Goal: Information Seeking & Learning: Check status

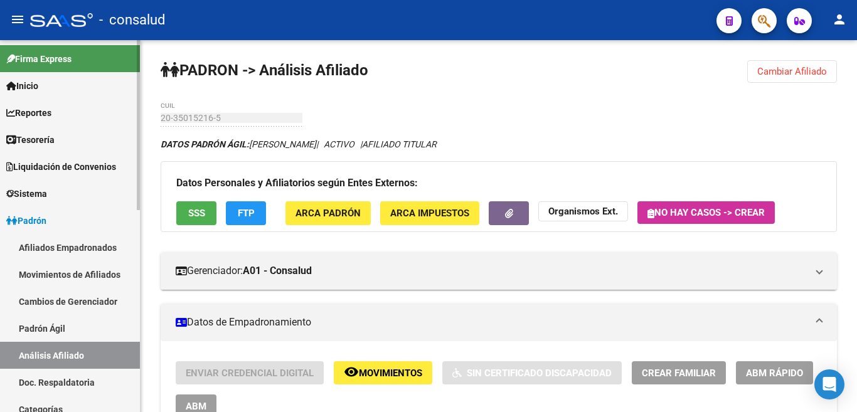
click at [36, 220] on span "Padrón" at bounding box center [26, 221] width 40 height 14
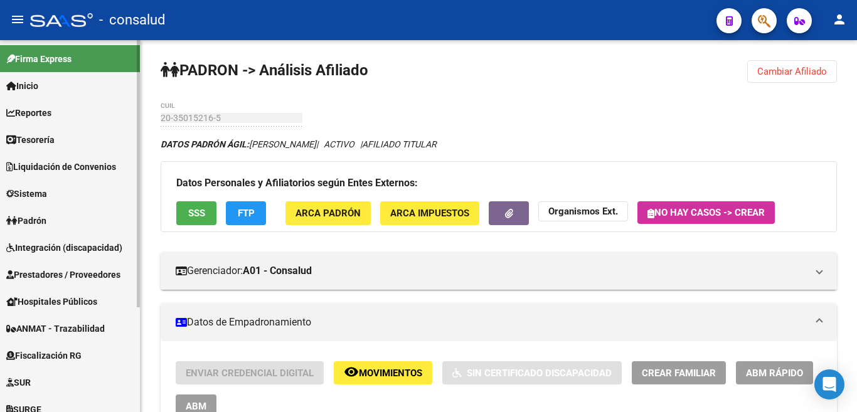
scroll to position [255, 0]
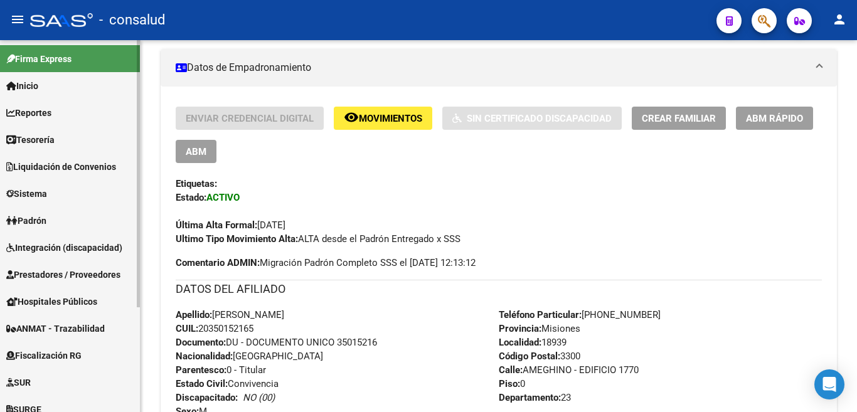
click at [35, 222] on span "Padrón" at bounding box center [26, 221] width 40 height 14
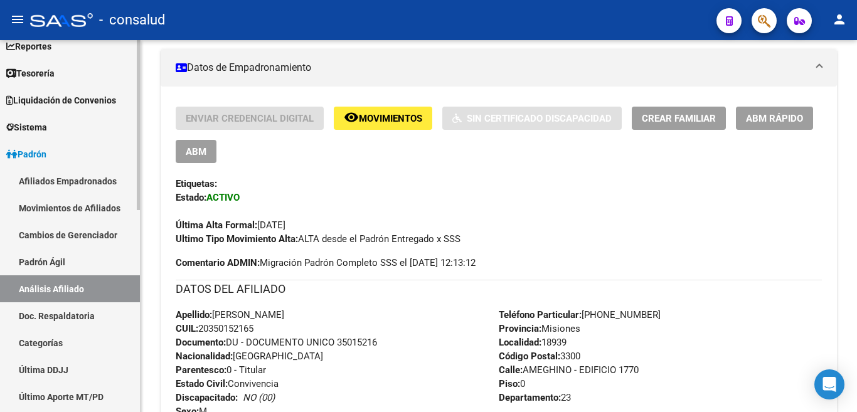
scroll to position [125, 0]
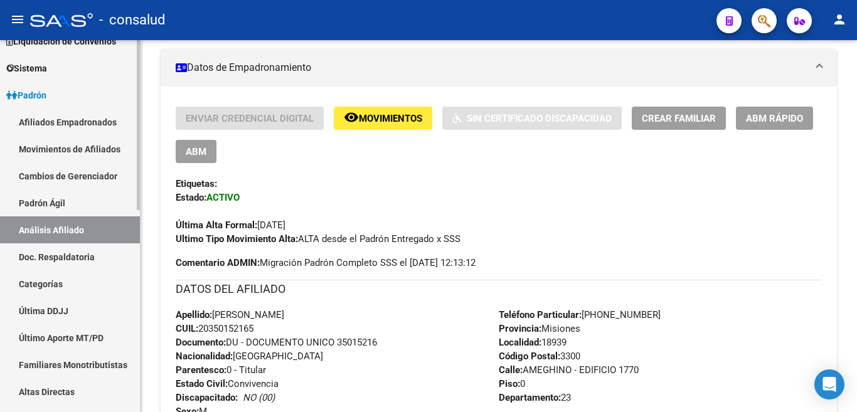
click at [70, 230] on link "Análisis Afiliado" at bounding box center [70, 229] width 140 height 27
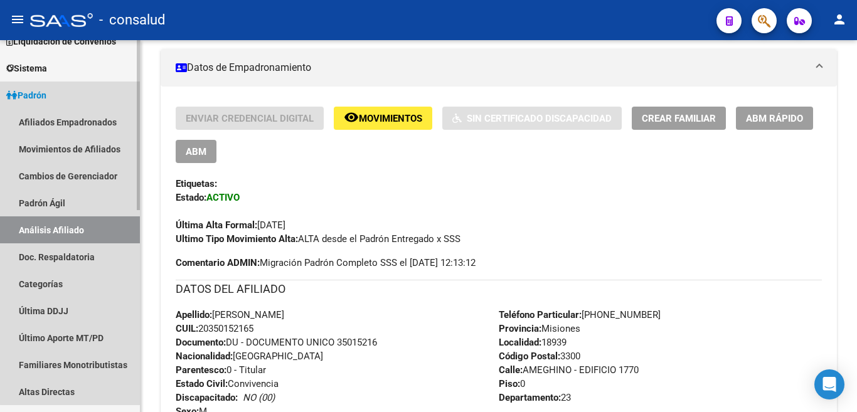
click at [102, 228] on link "Análisis Afiliado" at bounding box center [70, 229] width 140 height 27
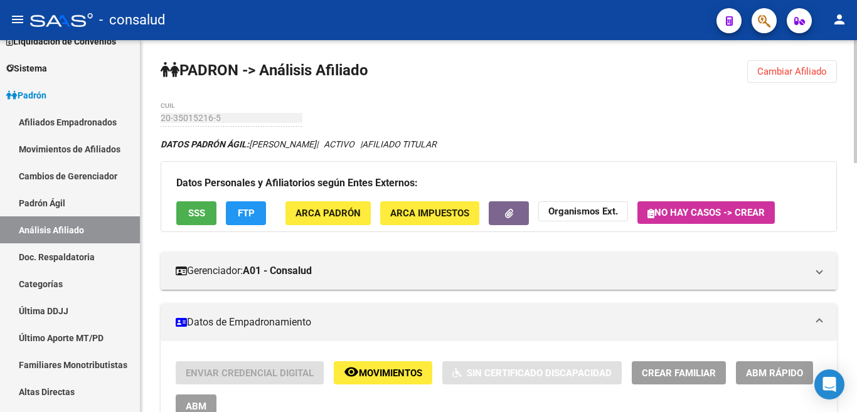
drag, startPoint x: 808, startPoint y: 75, endPoint x: 760, endPoint y: 70, distance: 47.9
click at [806, 75] on span "Cambiar Afiliado" at bounding box center [792, 71] width 70 height 11
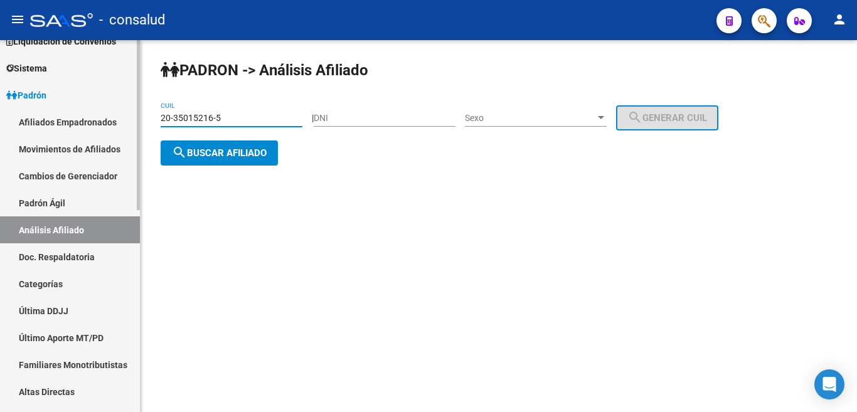
drag, startPoint x: 230, startPoint y: 116, endPoint x: 70, endPoint y: 125, distance: 160.2
click at [70, 125] on mat-sidenav-container "Firma Express Inicio Instructivos Contacto OS Reportes Tablero de Control Ingre…" at bounding box center [428, 226] width 857 height 372
type input "27-43071087-2"
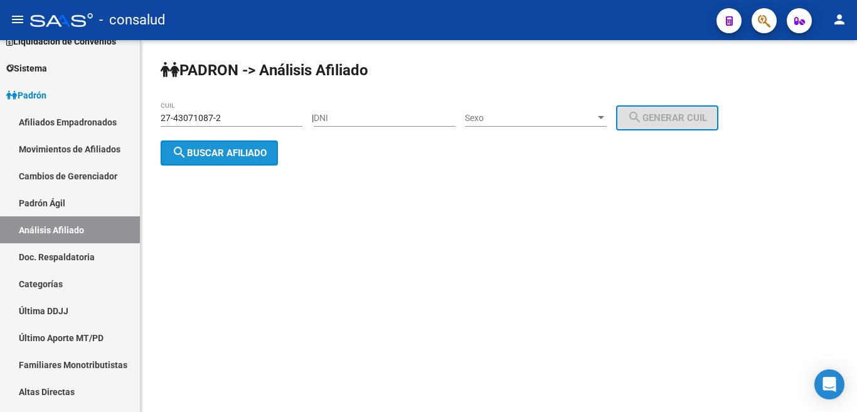
click at [237, 149] on span "search Buscar afiliado" at bounding box center [219, 152] width 95 height 11
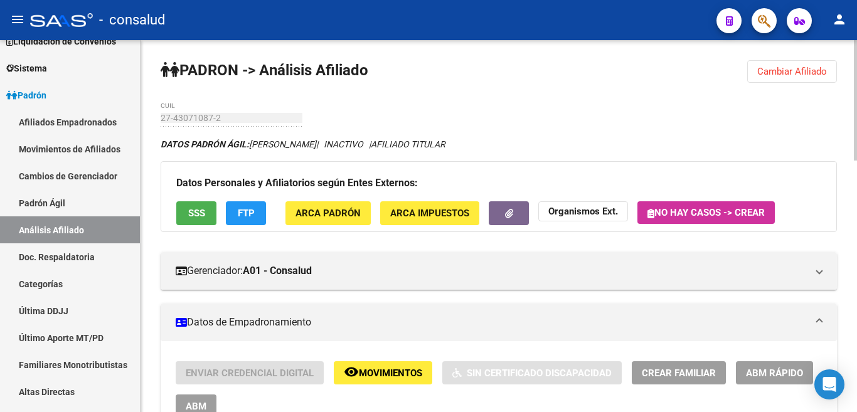
drag, startPoint x: 369, startPoint y: 141, endPoint x: 499, endPoint y: 144, distance: 129.9
click at [445, 144] on icon "DATOS PADRÓN ÁGIL: [PERSON_NAME] | INACTIVO | AFILIADO TITULAR" at bounding box center [303, 144] width 285 height 10
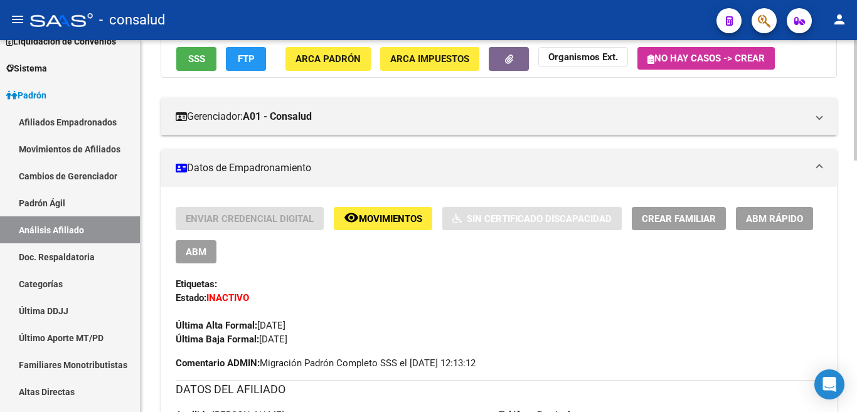
scroll to position [188, 0]
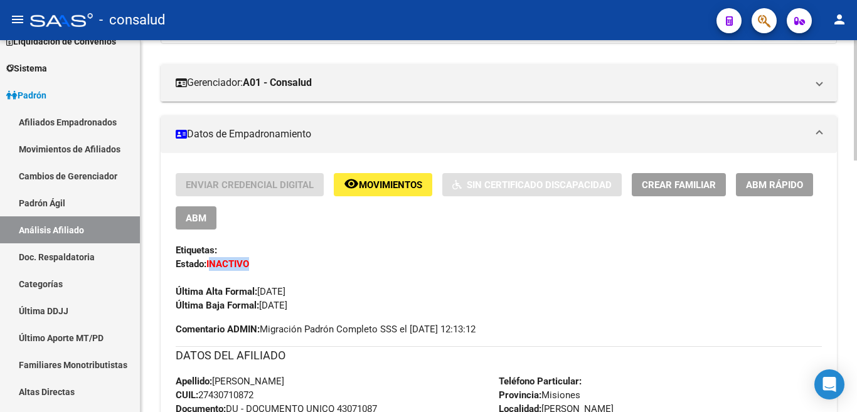
drag, startPoint x: 215, startPoint y: 267, endPoint x: 263, endPoint y: 265, distance: 49.0
click at [263, 265] on div "Enviar Credencial Digital remove_red_eye Movimientos Sin Certificado Discapacid…" at bounding box center [499, 242] width 646 height 139
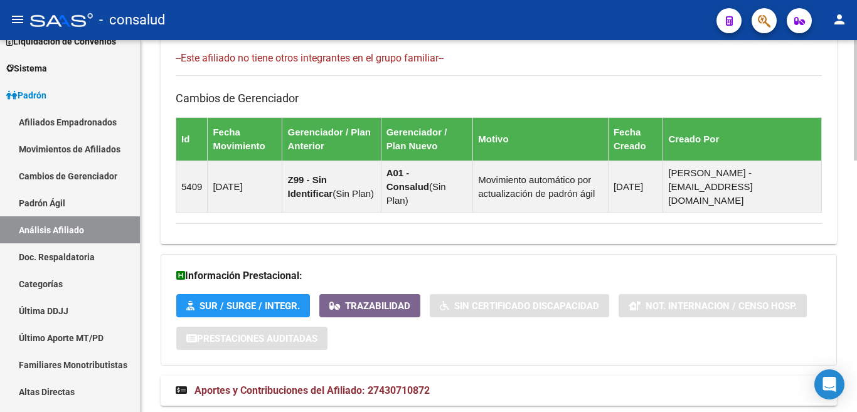
scroll to position [777, 0]
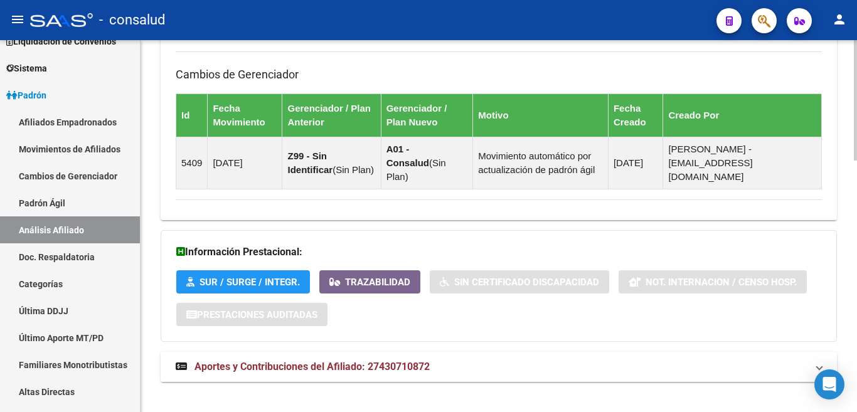
click at [241, 361] on span "Aportes y Contribuciones del Afiliado: 27430710872" at bounding box center [311, 367] width 235 height 12
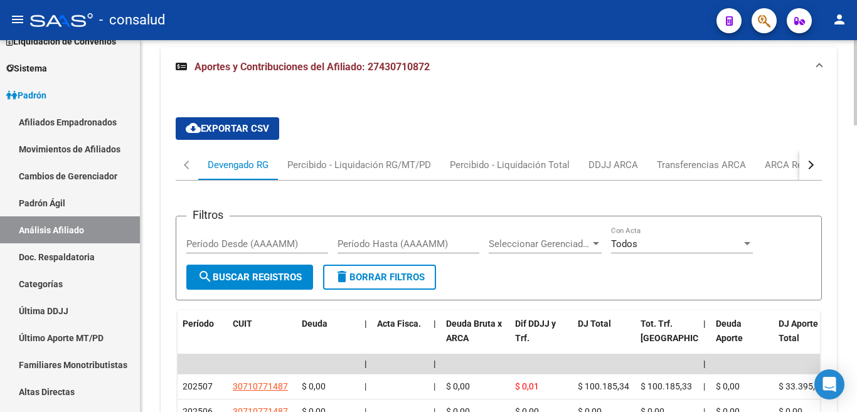
scroll to position [1062, 0]
